Goal: Information Seeking & Learning: Find specific page/section

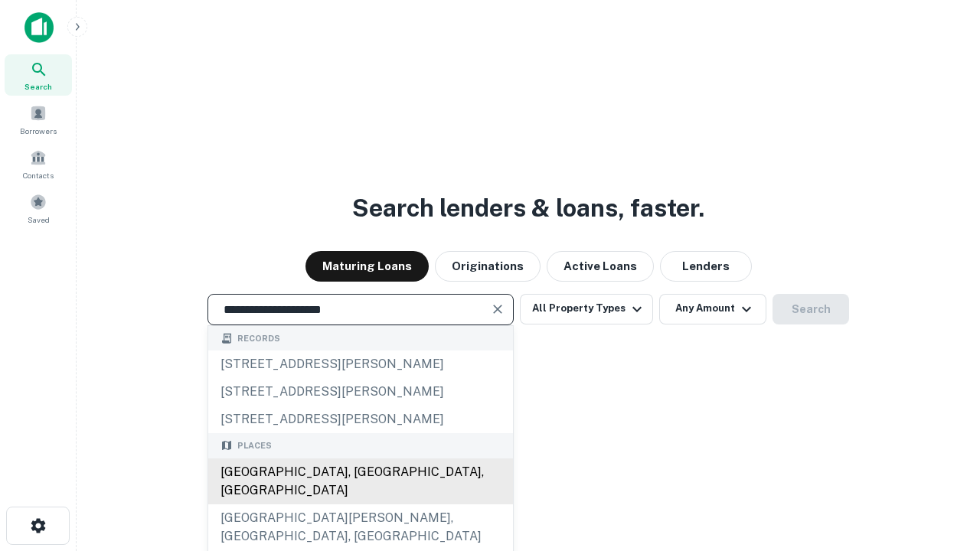
click at [360, 504] on div "[GEOGRAPHIC_DATA], [GEOGRAPHIC_DATA], [GEOGRAPHIC_DATA]" at bounding box center [360, 481] width 305 height 46
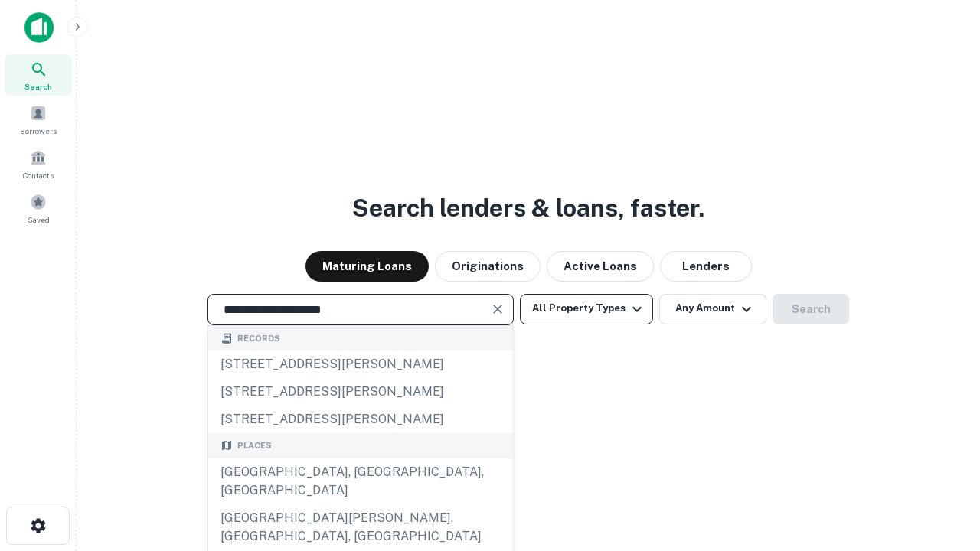
click at [586, 308] on button "All Property Types" at bounding box center [586, 309] width 133 height 31
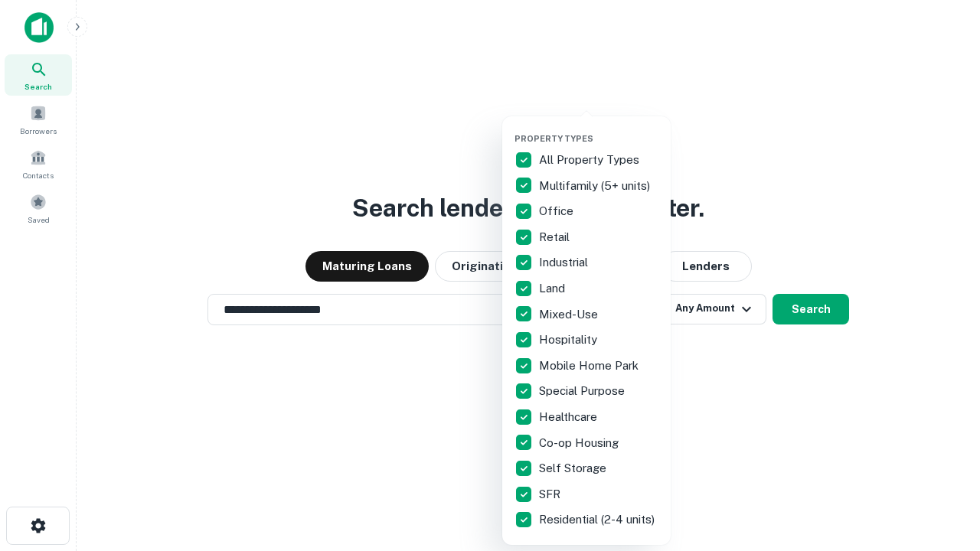
type input "**********"
click at [598, 129] on button "button" at bounding box center [598, 129] width 168 height 1
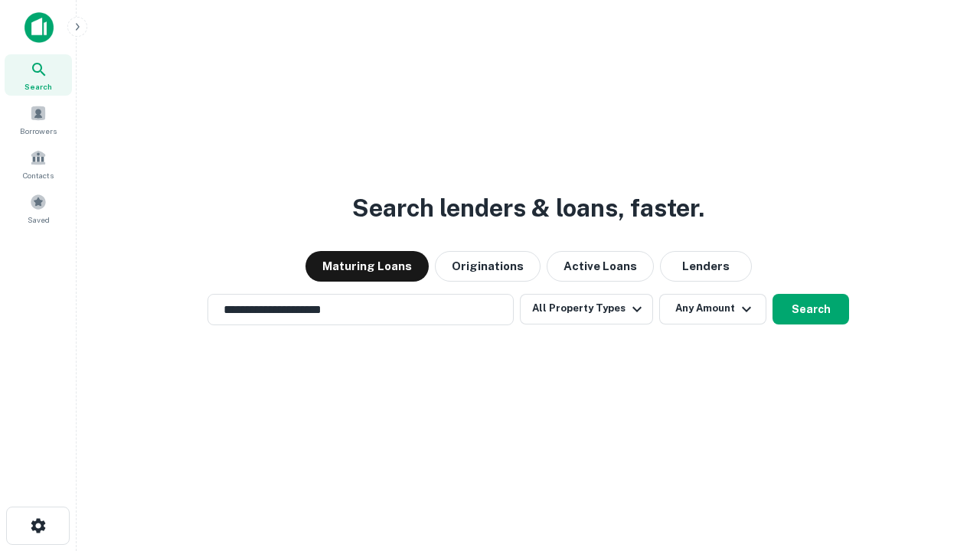
scroll to position [24, 0]
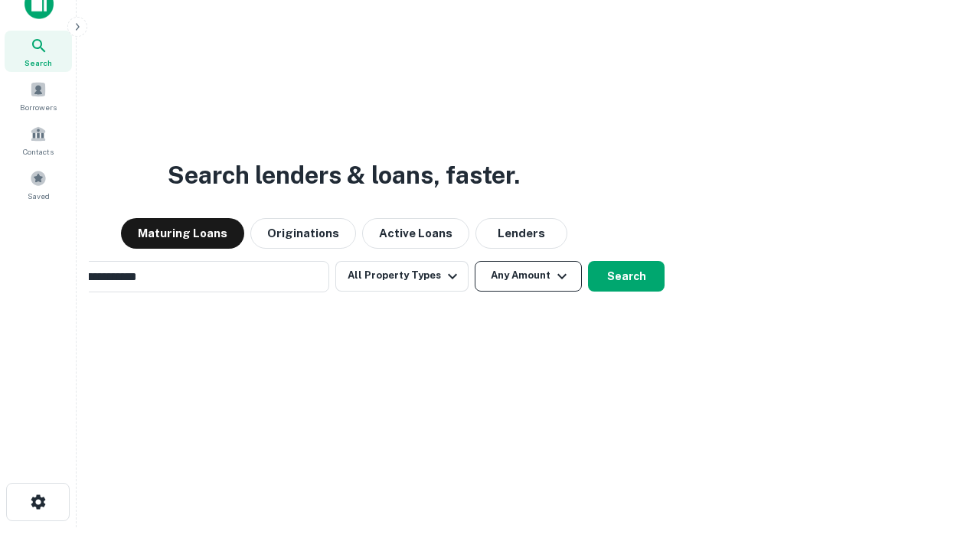
click at [474, 261] on button "Any Amount" at bounding box center [527, 276] width 107 height 31
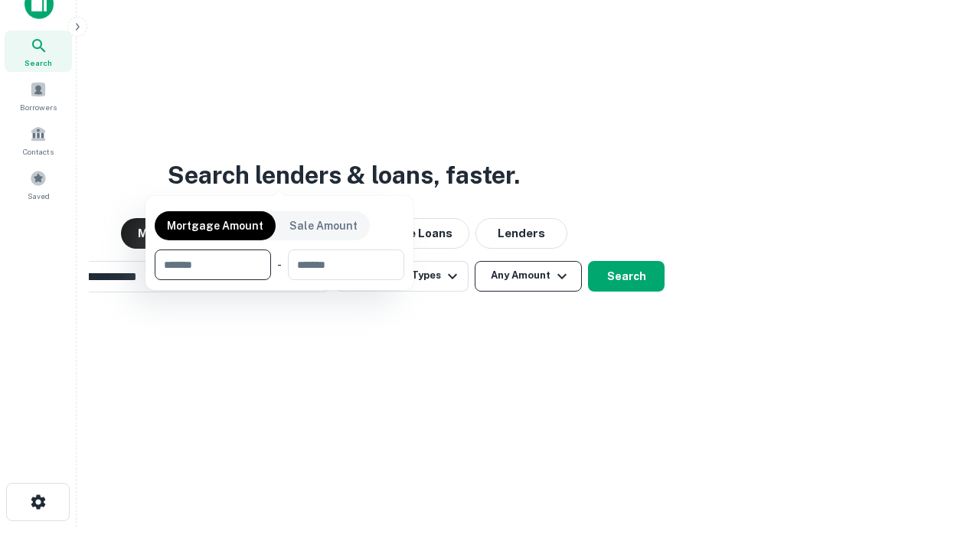
scroll to position [110, 433]
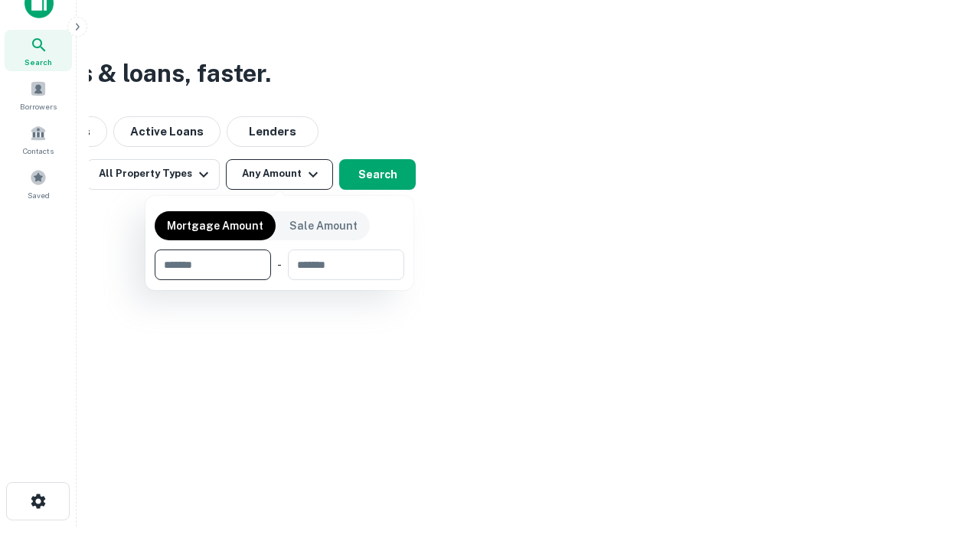
type input "*******"
click at [279, 280] on button "button" at bounding box center [279, 280] width 249 height 1
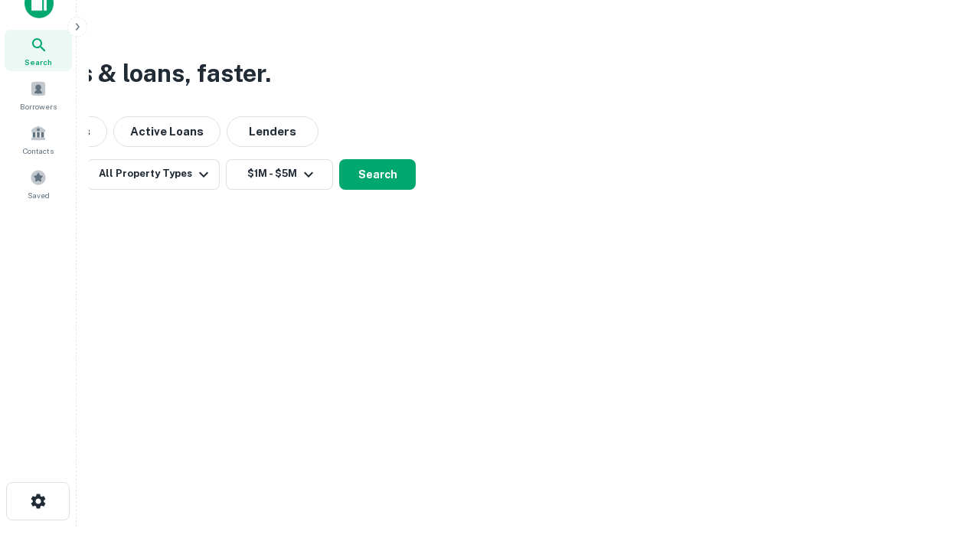
scroll to position [24, 0]
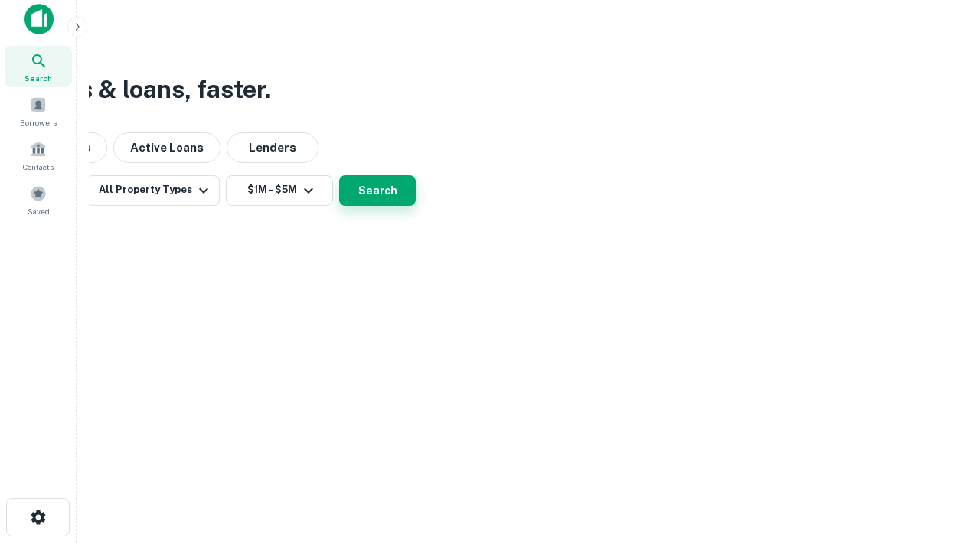
click at [416, 206] on button "Search" at bounding box center [377, 190] width 77 height 31
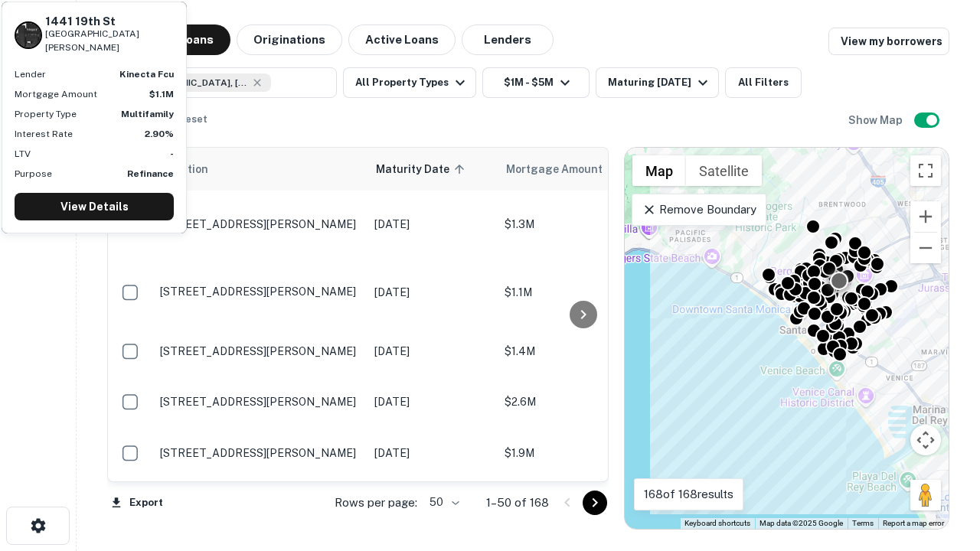
click at [442, 502] on body "Search Borrowers Contacts Saved Maturing Loans Originations Active Loans Lender…" at bounding box center [490, 275] width 980 height 551
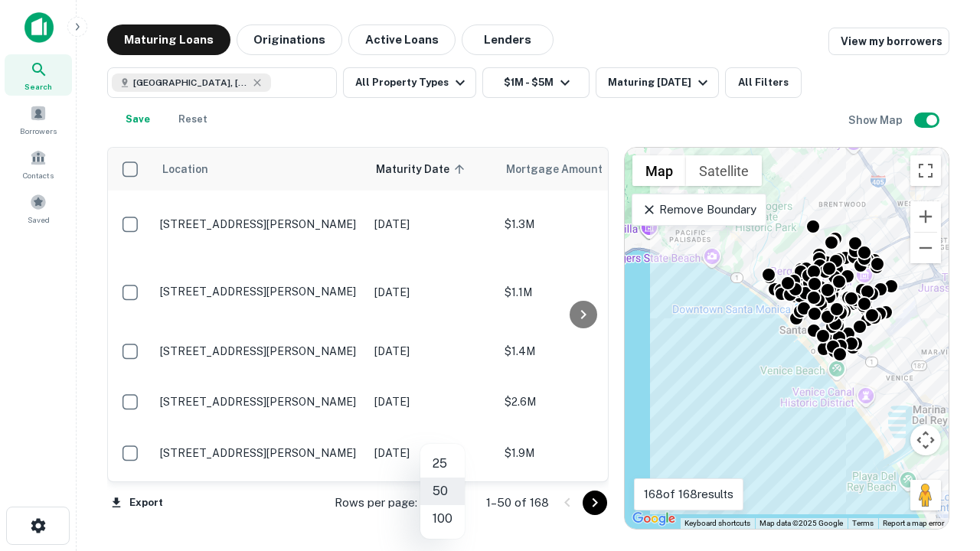
click at [442, 464] on li "25" at bounding box center [442, 464] width 44 height 28
